Goal: Task Accomplishment & Management: Manage account settings

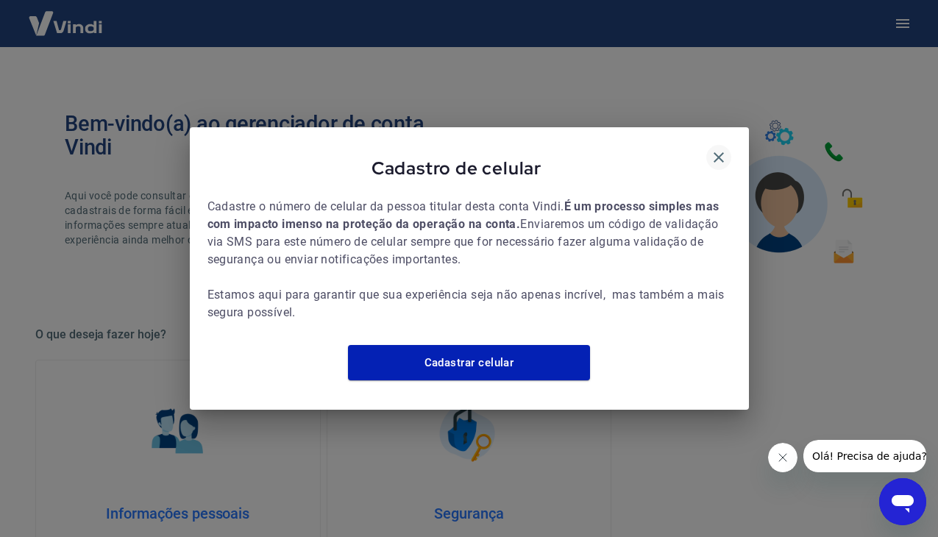
click at [725, 152] on icon "button" at bounding box center [719, 158] width 18 height 18
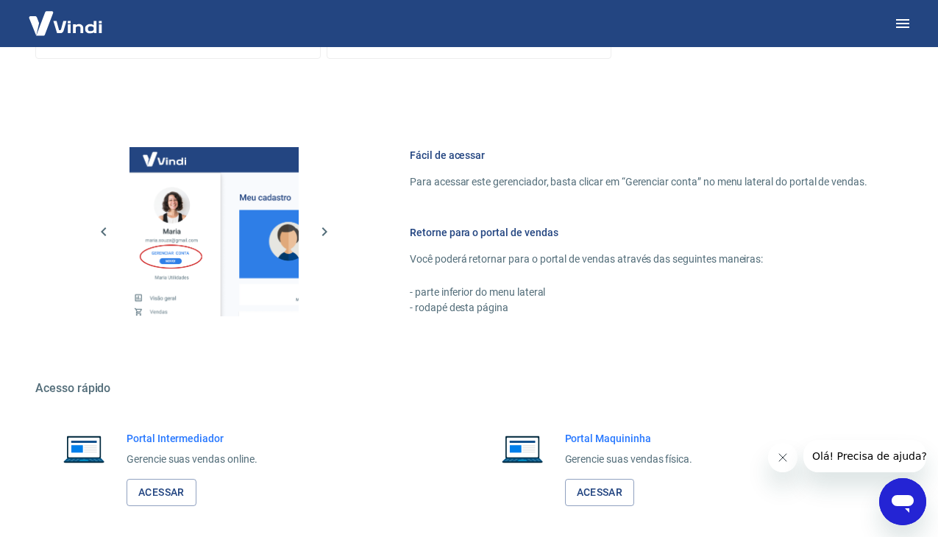
scroll to position [610, 0]
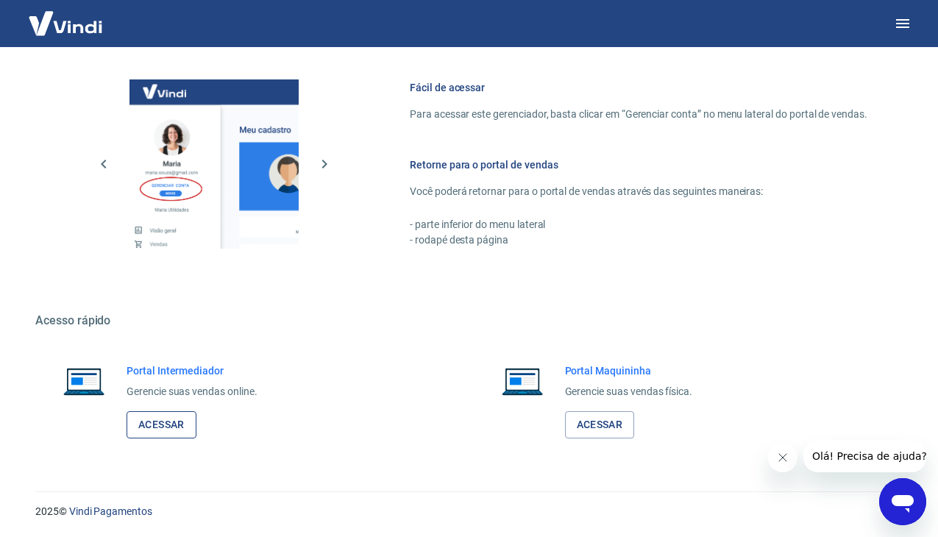
click at [183, 425] on link "Acessar" at bounding box center [162, 424] width 70 height 27
